Goal: Find specific page/section: Find specific page/section

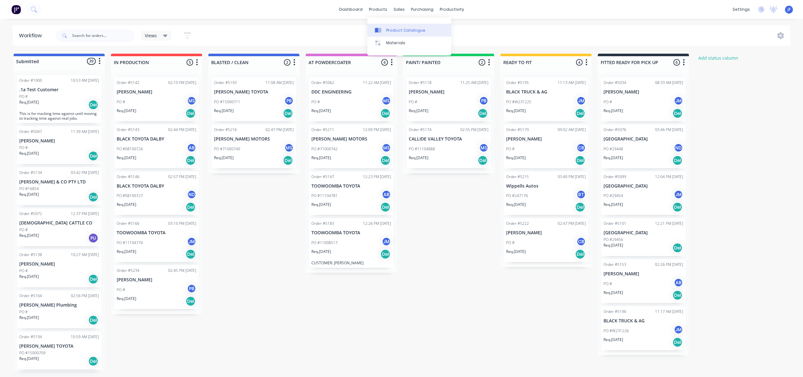
click at [392, 27] on div "Product Catalogue" at bounding box center [405, 30] width 39 height 6
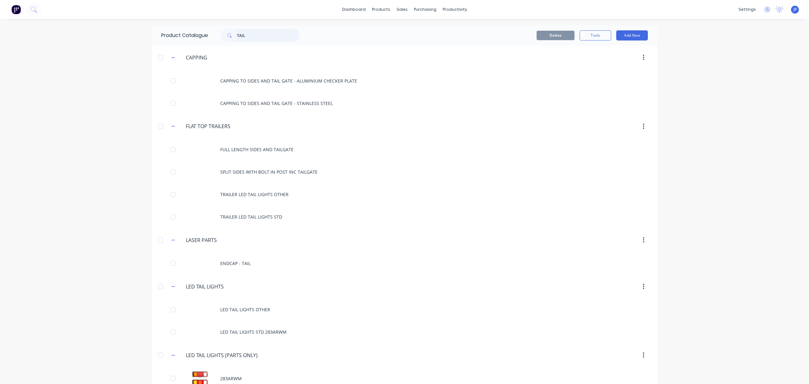
click at [244, 36] on input "TAIL" at bounding box center [268, 35] width 63 height 13
type input "T"
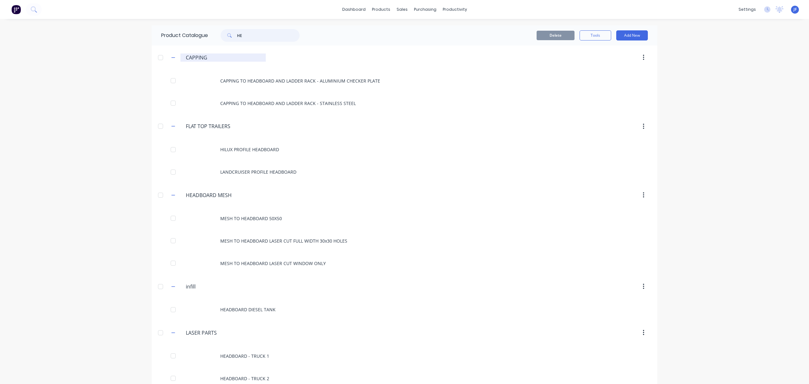
type input "H"
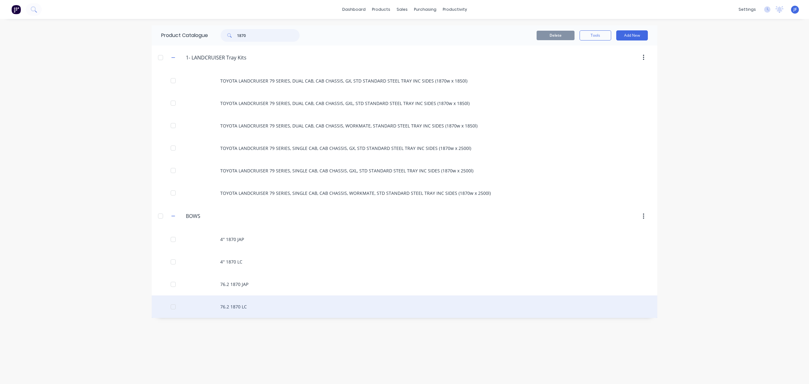
type input "1870"
click at [243, 305] on div "76.2 1870 LC" at bounding box center [405, 306] width 506 height 22
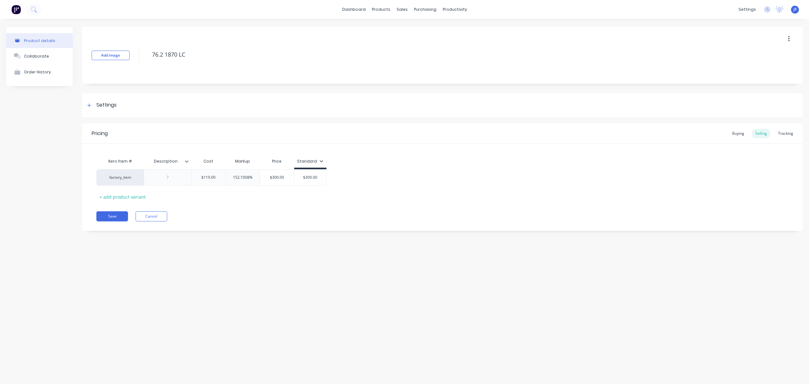
type textarea "x"
